Goal: Information Seeking & Learning: Find specific fact

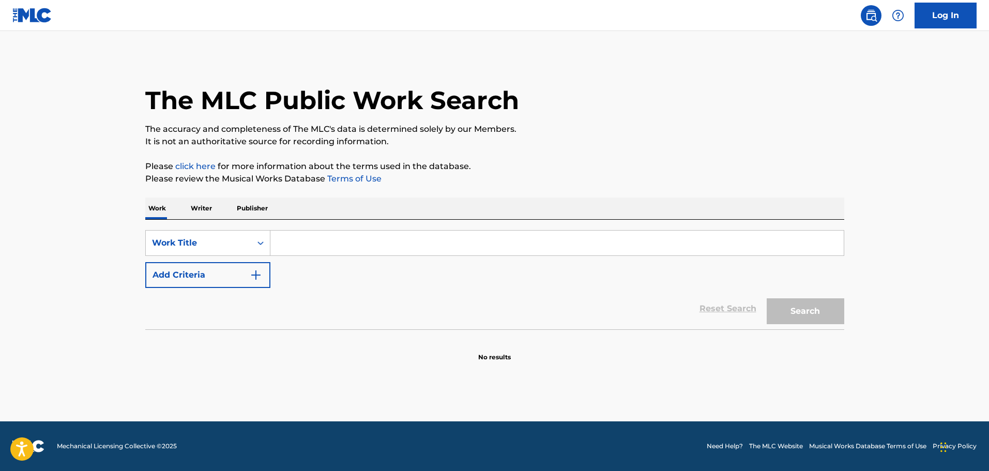
click at [295, 245] on input "Search Form" at bounding box center [556, 242] width 573 height 25
paste input "HAVE YOURSELF A MERRY LITTLE CHRISTMAS"
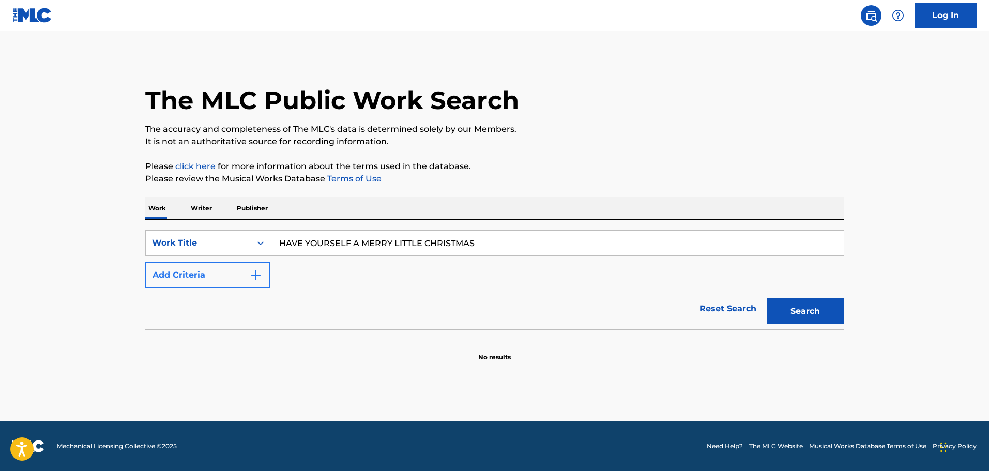
type input "HAVE YOURSELF A MERRY LITTLE CHRISTMAS"
click at [253, 267] on button "Add Criteria" at bounding box center [207, 275] width 125 height 26
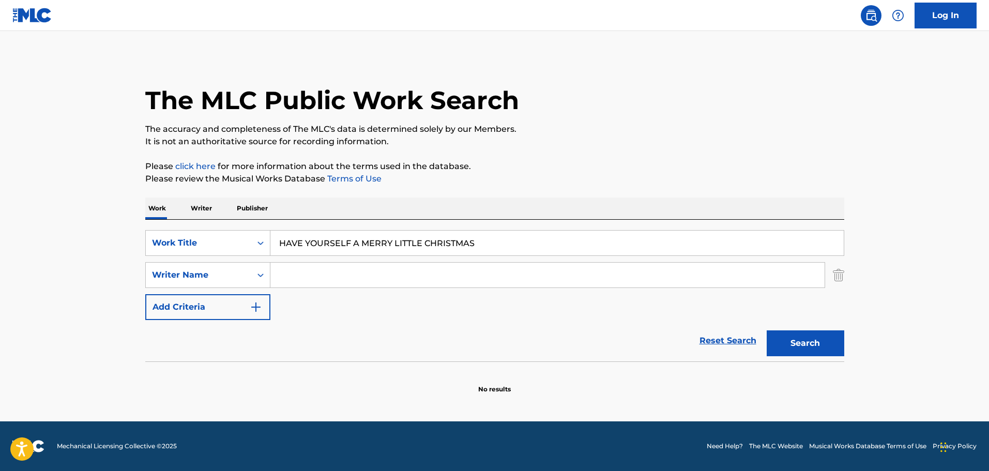
click at [306, 277] on input "Search Form" at bounding box center [547, 275] width 554 height 25
paste input "[PERSON_NAME]"
click at [790, 337] on button "Search" at bounding box center [805, 343] width 78 height 26
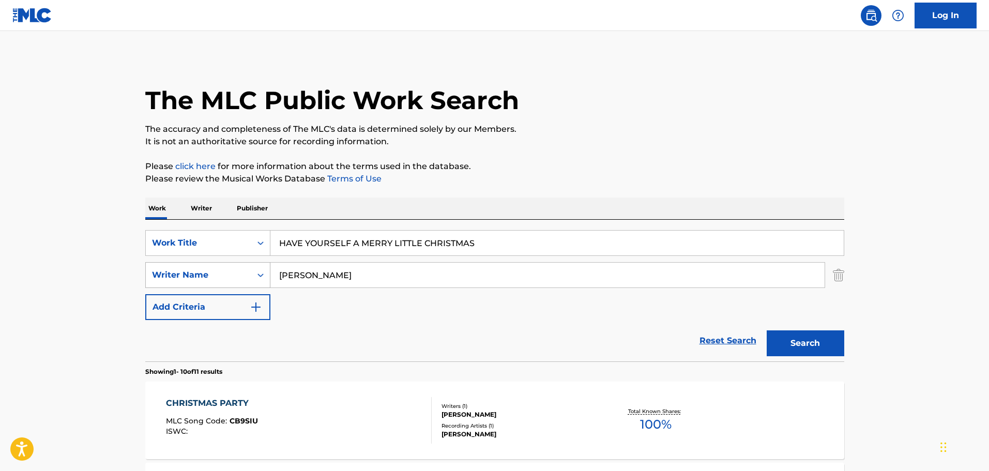
drag, startPoint x: 351, startPoint y: 279, endPoint x: 198, endPoint y: 279, distance: 153.5
click at [198, 279] on div "SearchWithCriteriad41dc423-88bb-4bc5-9f2e-086f1a0eed3b Writer Name [PERSON_NAME]" at bounding box center [494, 275] width 699 height 26
paste input "[PERSON_NAME]"
type input "[PERSON_NAME]"
click at [811, 341] on button "Search" at bounding box center [805, 343] width 78 height 26
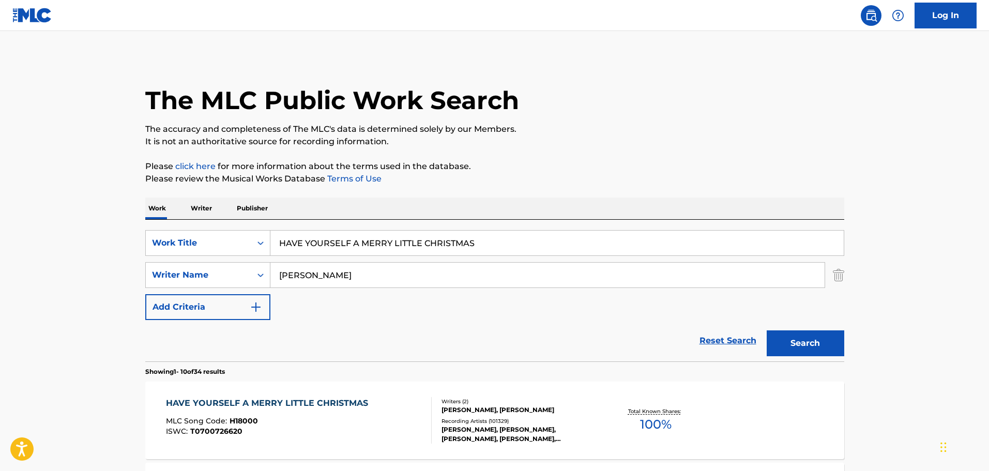
click at [455, 406] on div "[PERSON_NAME], [PERSON_NAME]" at bounding box center [519, 409] width 156 height 9
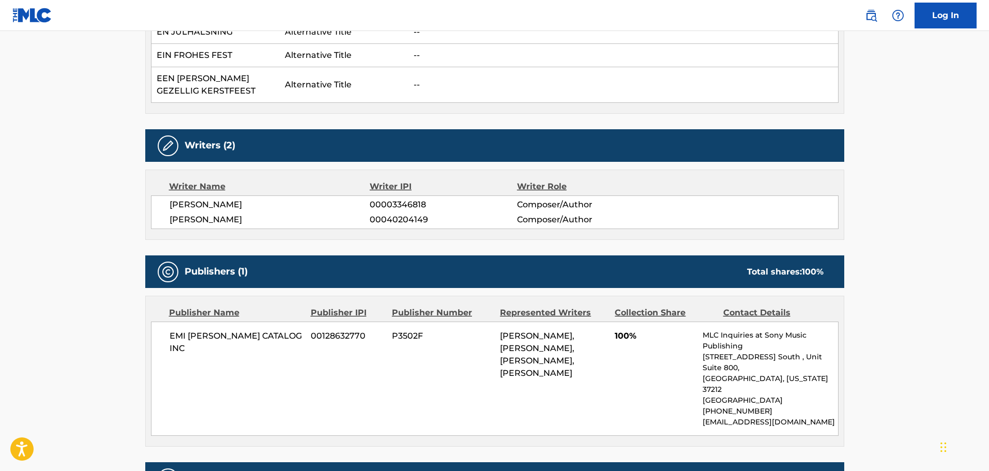
scroll to position [1034, 0]
